Goal: Task Accomplishment & Management: Complete application form

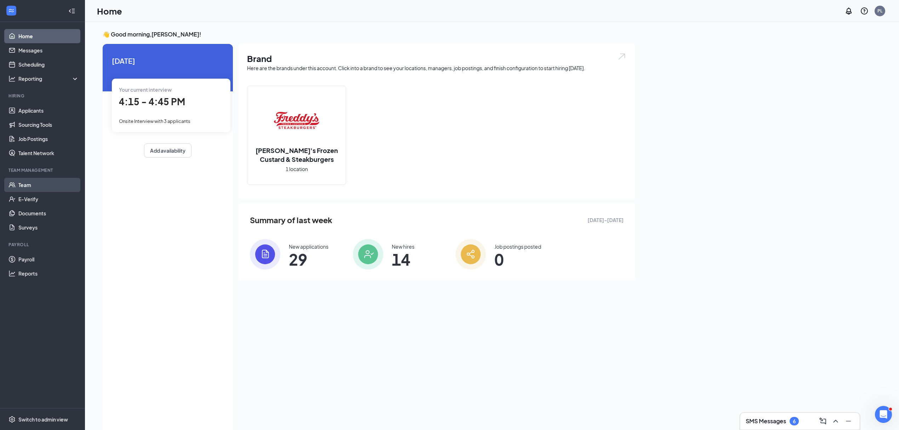
click at [20, 182] on link "Team" at bounding box center [48, 185] width 61 height 14
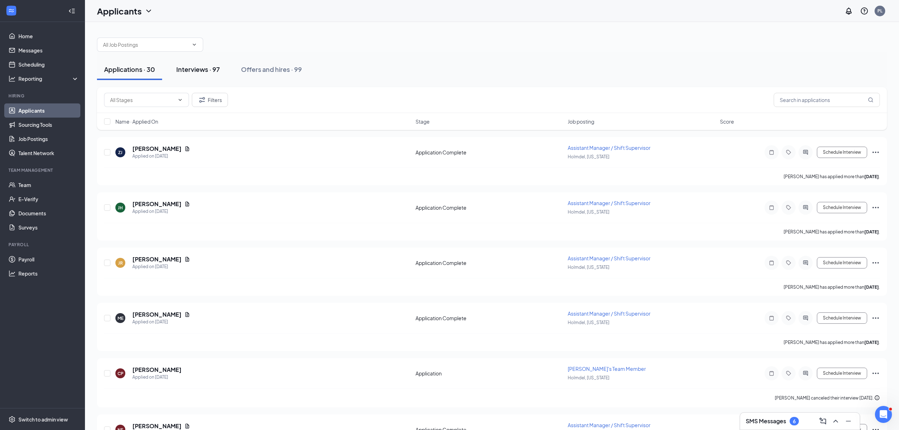
click at [199, 66] on div "Interviews · 97" at bounding box center [198, 69] width 44 height 9
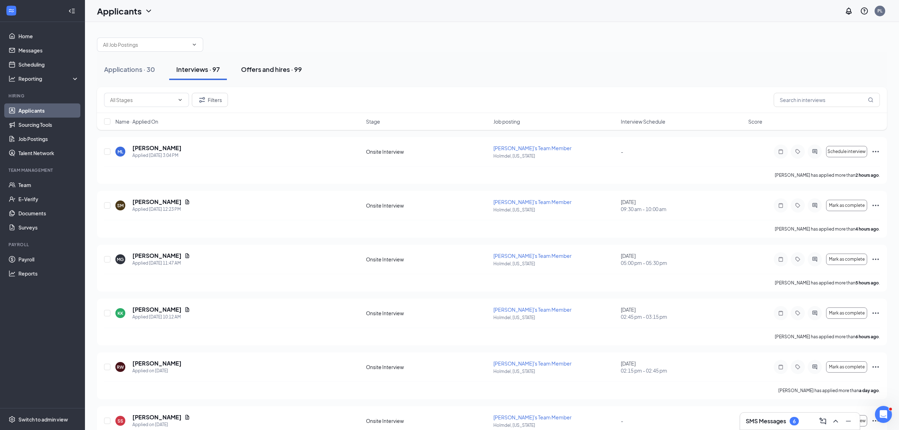
click at [265, 68] on div "Offers and hires · 99" at bounding box center [271, 69] width 61 height 9
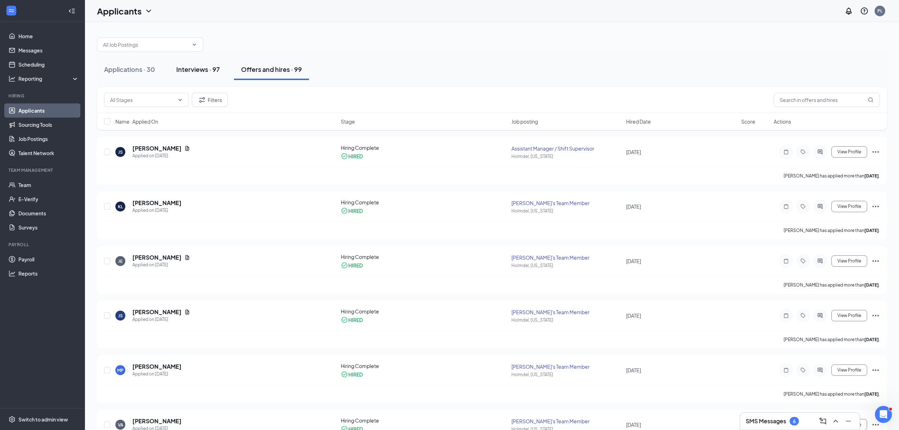
click at [204, 67] on div "Interviews · 97" at bounding box center [198, 69] width 44 height 9
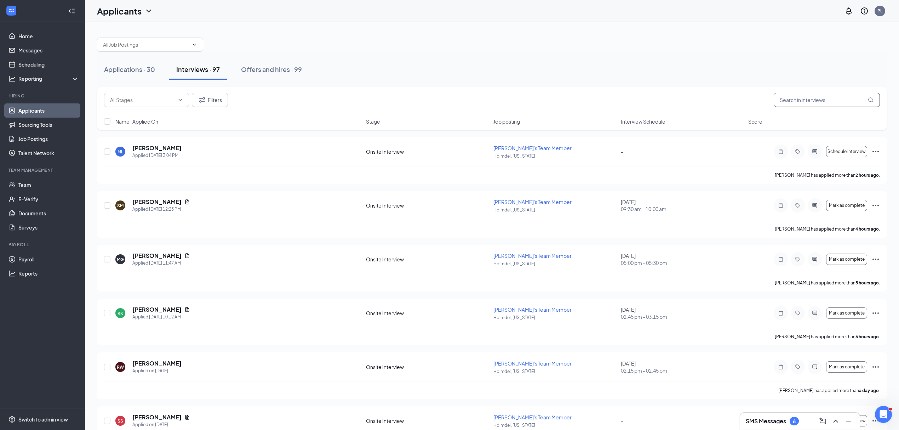
click at [795, 97] on input "text" at bounding box center [827, 100] width 106 height 14
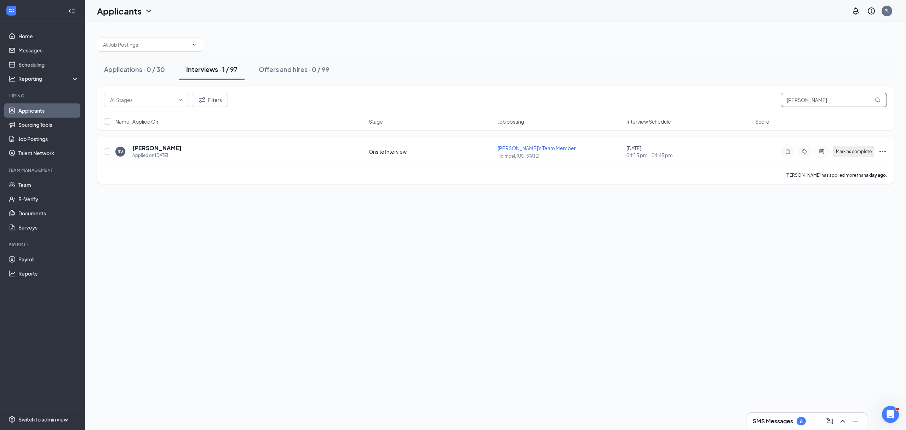
type input "robert"
click at [855, 157] on button "Mark as complete" at bounding box center [854, 151] width 41 height 11
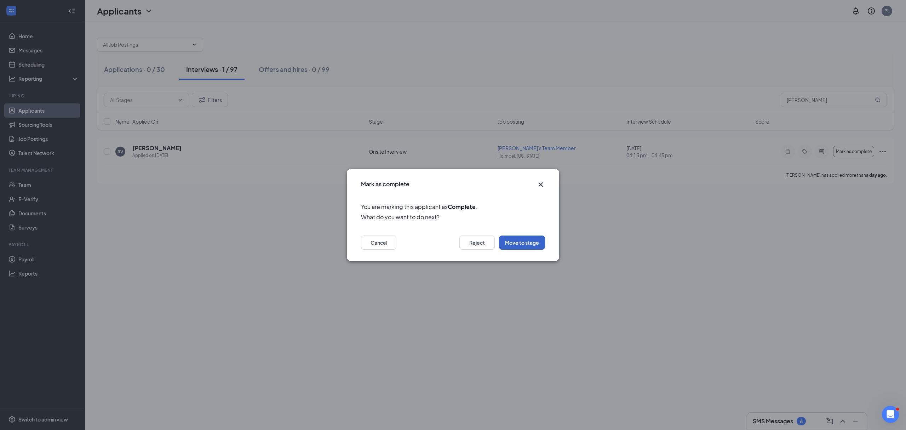
click at [518, 241] on button "Move to stage" at bounding box center [522, 242] width 46 height 14
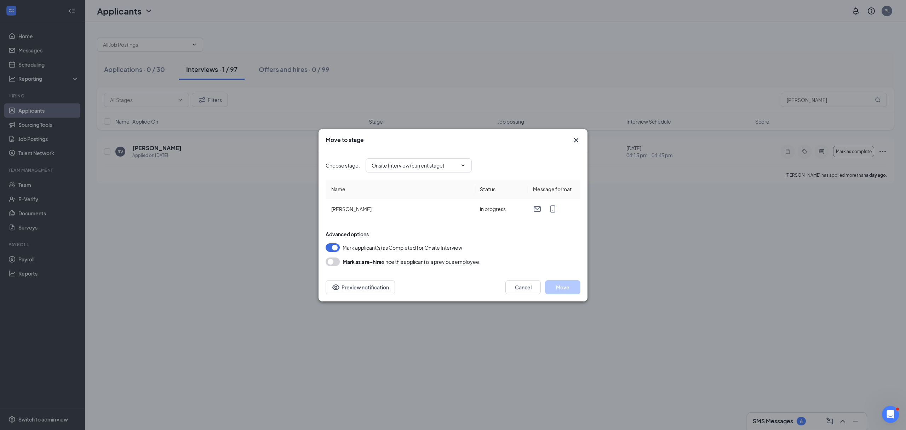
type input "Hiring Complete (final stage)"
click at [554, 284] on button "Move" at bounding box center [562, 287] width 35 height 14
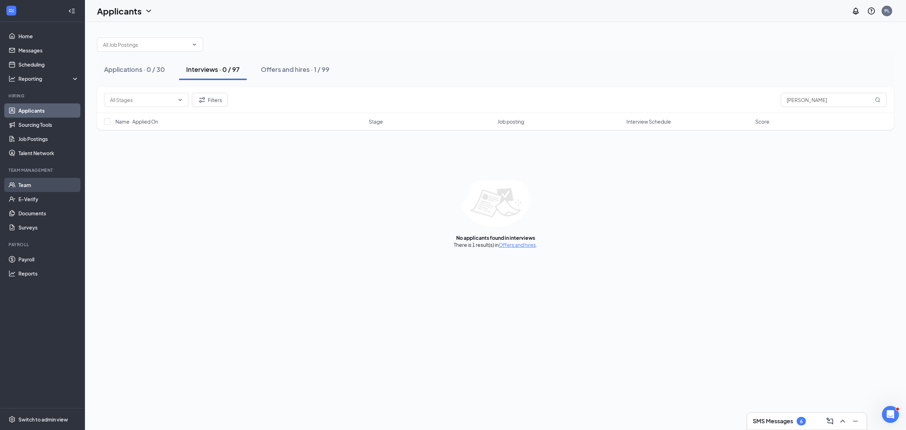
click at [36, 180] on link "Team" at bounding box center [48, 185] width 61 height 14
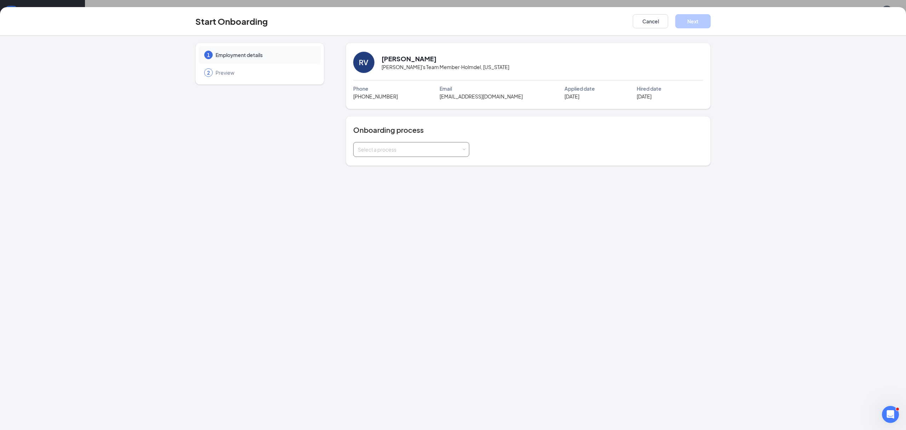
click at [443, 147] on div "Select a process" at bounding box center [410, 149] width 104 height 7
click at [459, 175] on li "General Onboarding Process_Minors" at bounding box center [411, 177] width 116 height 13
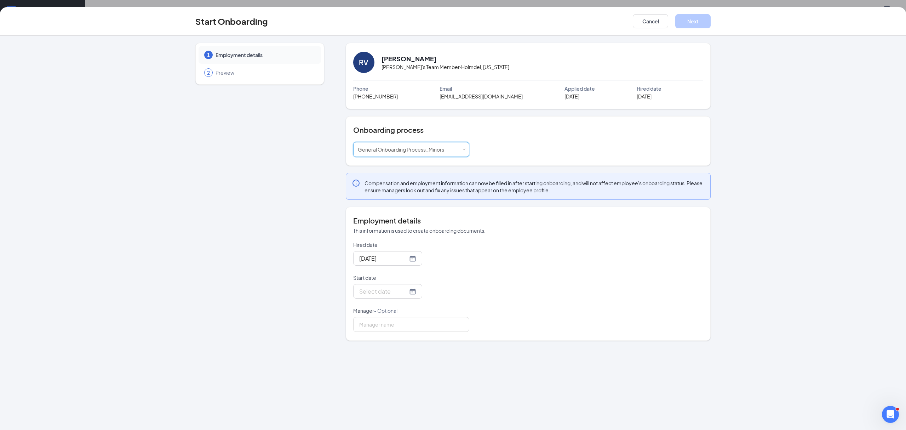
drag, startPoint x: 505, startPoint y: 124, endPoint x: 475, endPoint y: 176, distance: 59.9
click at [504, 125] on div "Onboarding process Select a process General Onboarding Process_Minors" at bounding box center [528, 141] width 365 height 50
drag, startPoint x: 387, startPoint y: 290, endPoint x: 388, endPoint y: 294, distance: 3.6
click at [387, 292] on input "Start date" at bounding box center [383, 291] width 49 height 9
type input "Sep 23, 2025"
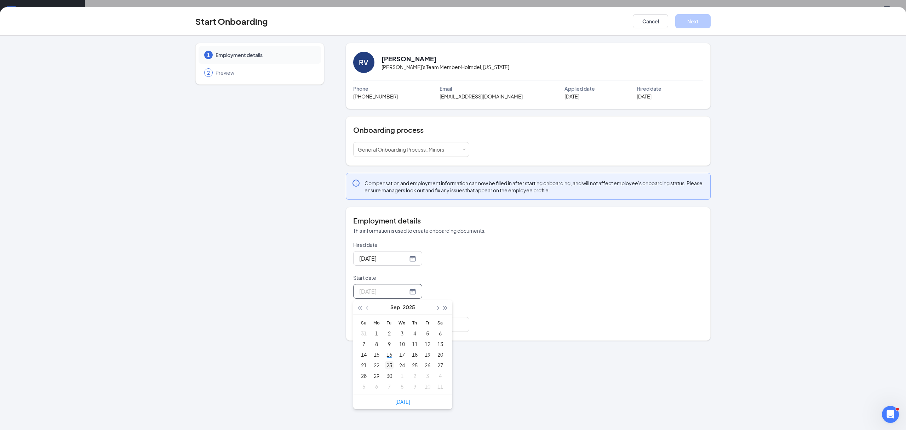
click at [390, 368] on div "23" at bounding box center [389, 365] width 8 height 8
click at [444, 256] on div "Sep 16, 2025" at bounding box center [411, 258] width 116 height 15
click at [402, 326] on input "Manager - Optional" at bounding box center [411, 324] width 116 height 15
type input "Ashlye Ventura"
click at [688, 18] on button "Next" at bounding box center [693, 21] width 35 height 14
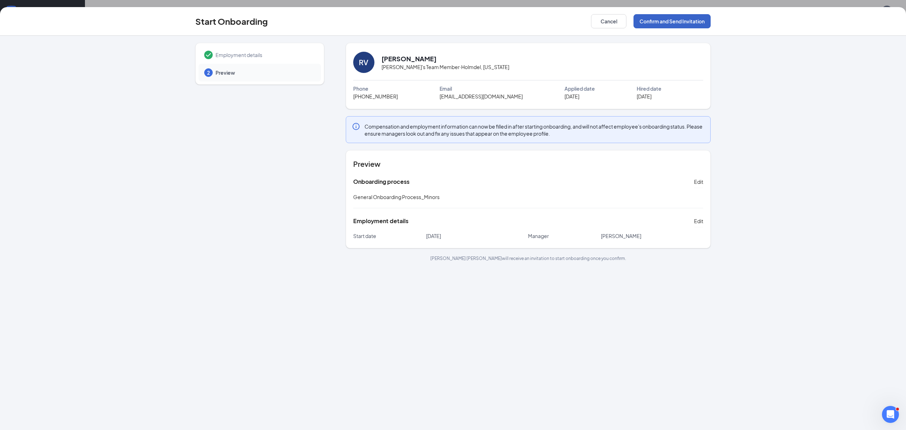
click at [675, 21] on button "Confirm and Send Invitation" at bounding box center [672, 21] width 77 height 14
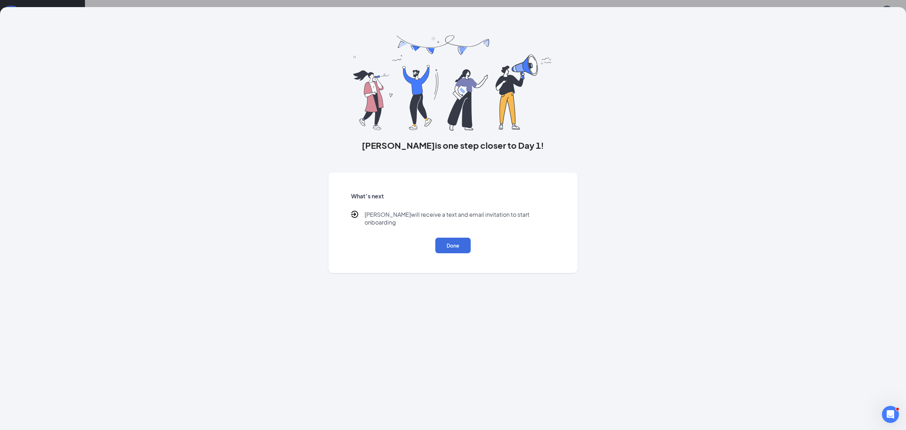
click at [431, 238] on div "Done" at bounding box center [453, 246] width 204 height 16
click at [446, 238] on button "Done" at bounding box center [453, 246] width 35 height 16
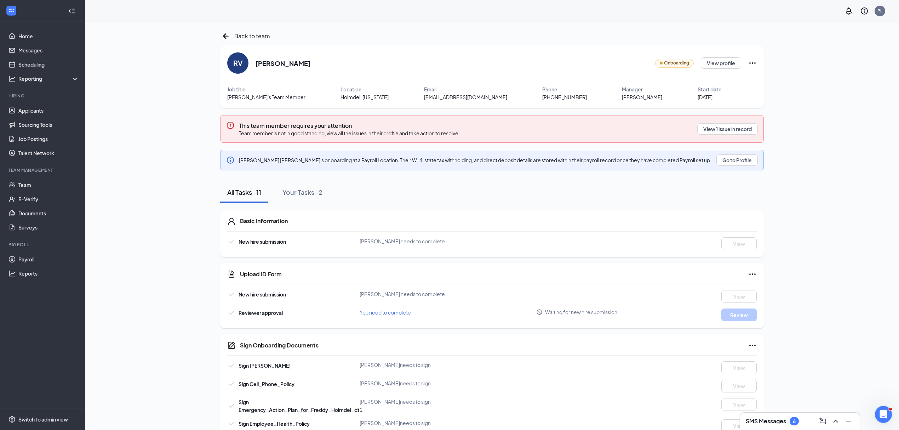
click at [752, 64] on icon "Ellipses" at bounding box center [753, 63] width 8 height 8
click at [790, 109] on div "Stop process" at bounding box center [752, 110] width 101 height 7
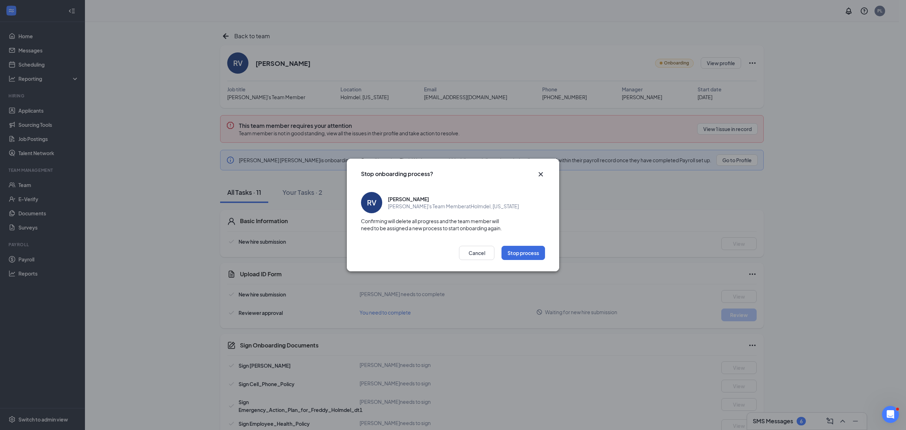
click at [737, 159] on div "Stop onboarding process? RV [PERSON_NAME] [PERSON_NAME]'s Team Member at [GEOGR…" at bounding box center [453, 215] width 906 height 430
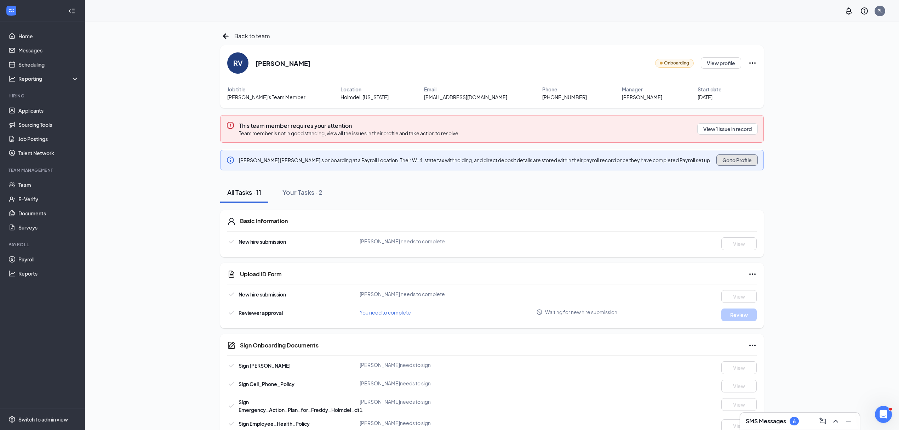
click at [737, 159] on button "Go to Profile" at bounding box center [737, 159] width 41 height 11
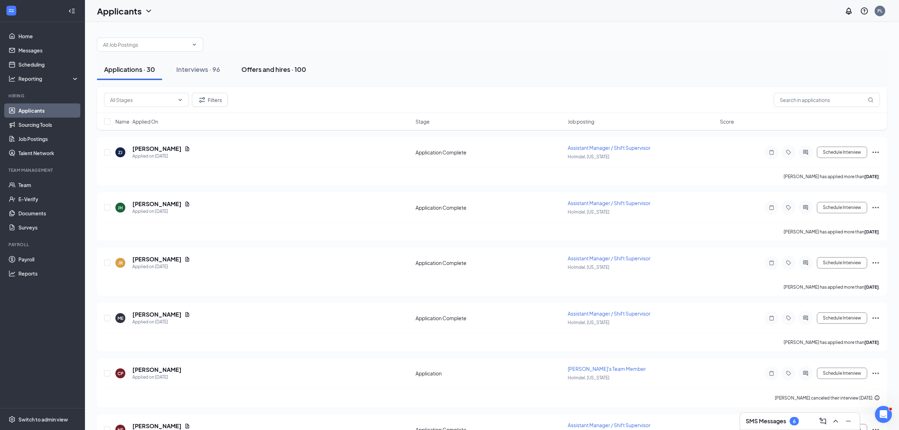
click at [258, 73] on div "Offers and hires · 100" at bounding box center [273, 69] width 65 height 9
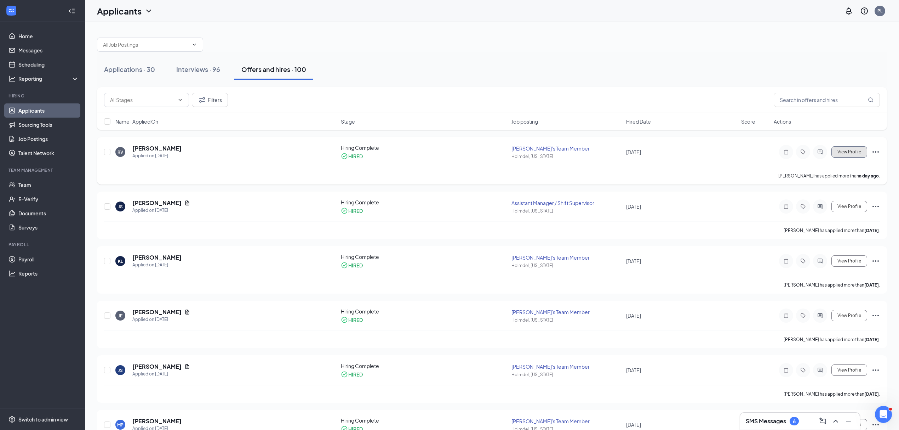
click at [861, 152] on span "View Profile" at bounding box center [850, 151] width 24 height 5
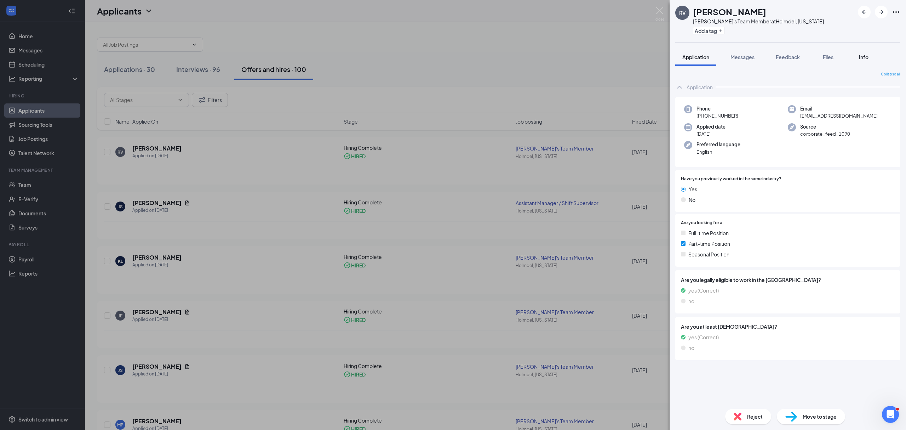
click at [857, 58] on button "Info" at bounding box center [864, 57] width 28 height 18
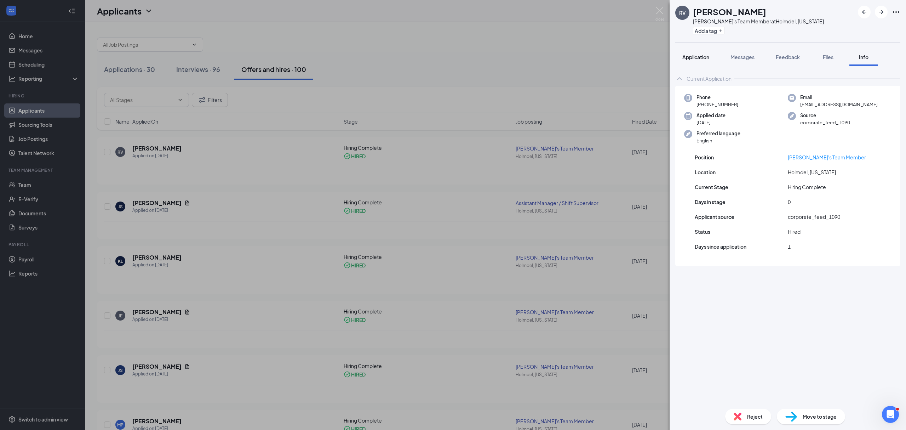
click at [692, 60] on span "Application" at bounding box center [696, 57] width 27 height 6
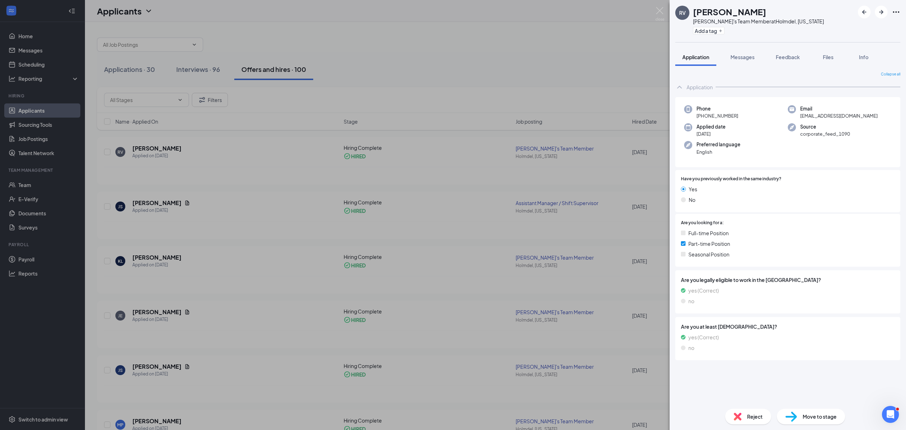
click at [795, 418] on img at bounding box center [792, 416] width 12 height 10
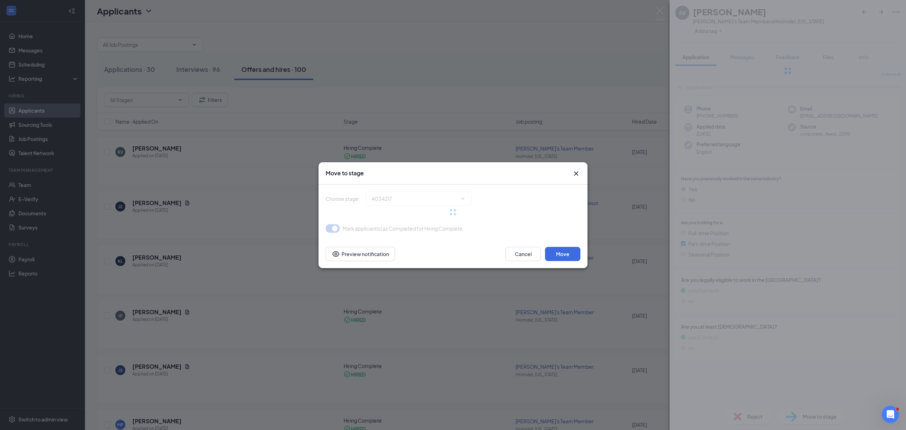
type input "Hiring Complete (current stage)"
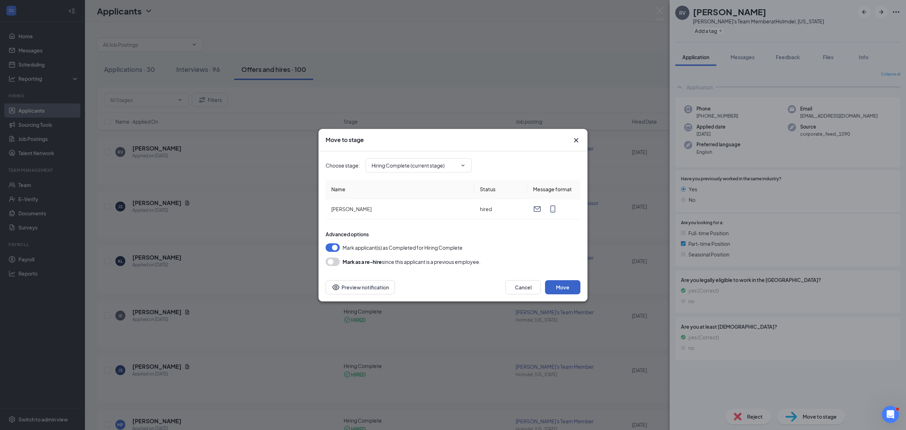
click at [563, 288] on button "Move" at bounding box center [562, 287] width 35 height 14
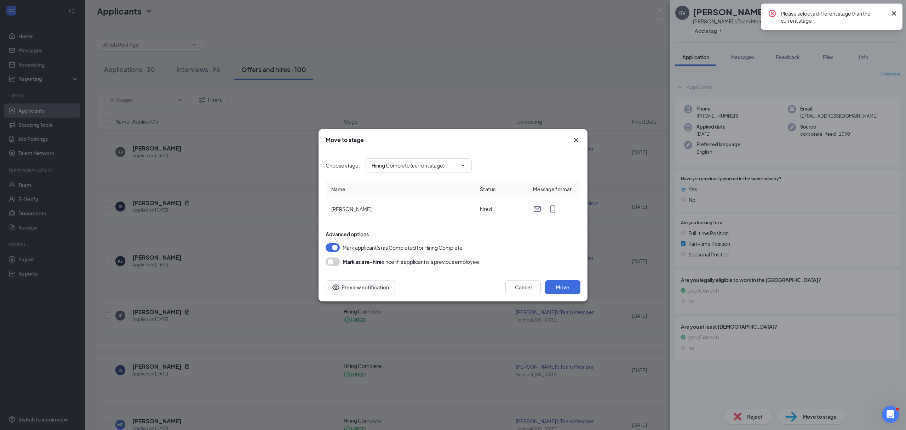
click at [626, 183] on div "Move to stage Choose stage : Hiring Complete (current stage) Name Status Messag…" at bounding box center [453, 215] width 906 height 430
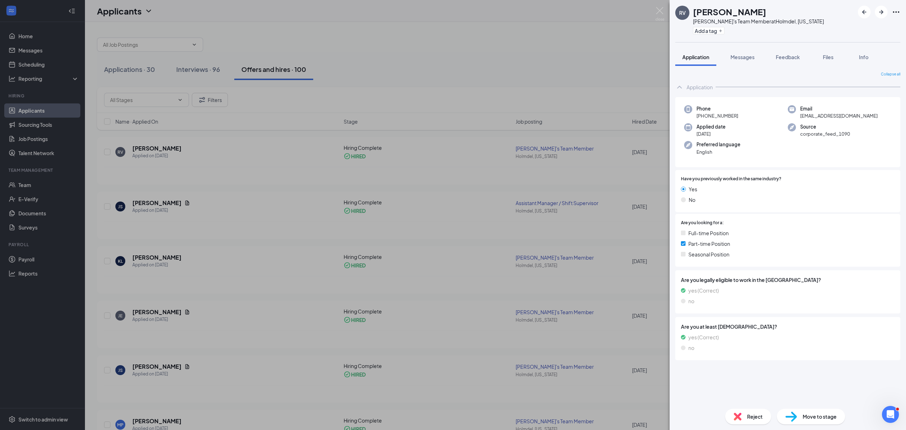
click at [440, 110] on div "RV [PERSON_NAME] [PERSON_NAME]'s Team Member at [GEOGRAPHIC_DATA], [US_STATE] A…" at bounding box center [453, 215] width 906 height 430
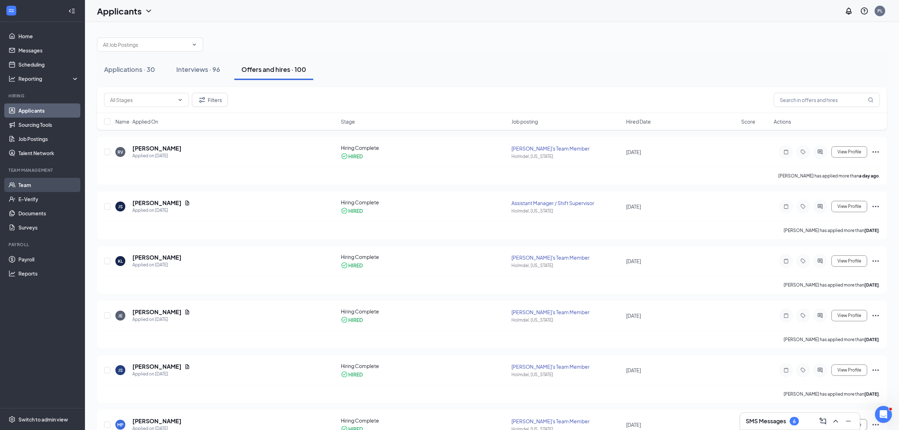
click at [24, 184] on link "Team" at bounding box center [48, 185] width 61 height 14
